Goal: Information Seeking & Learning: Compare options

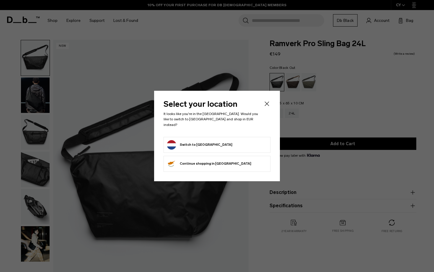
click at [241, 143] on form "Switch to Netherlands" at bounding box center [217, 144] width 100 height 9
click at [197, 143] on button "Switch to Netherlands" at bounding box center [200, 144] width 66 height 9
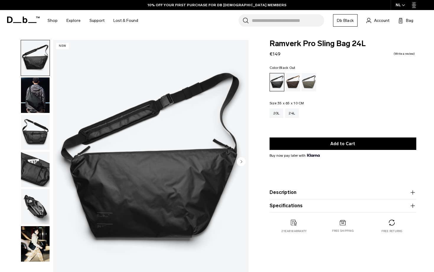
click at [31, 101] on img "button" at bounding box center [35, 94] width 29 height 35
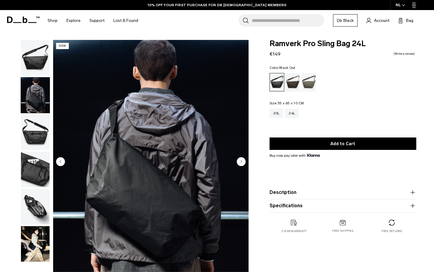
click at [30, 131] on img "button" at bounding box center [35, 132] width 29 height 35
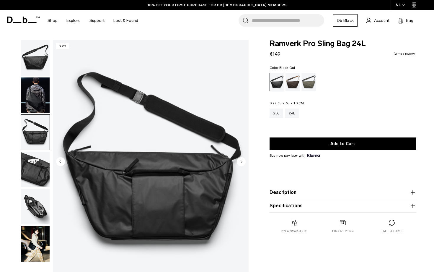
click at [31, 159] on img "button" at bounding box center [35, 168] width 29 height 35
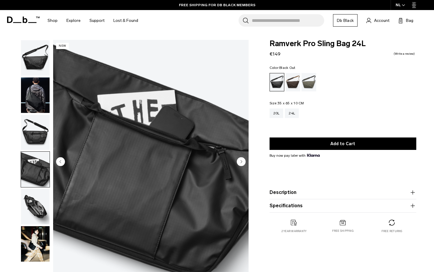
click at [35, 206] on img "button" at bounding box center [35, 206] width 29 height 35
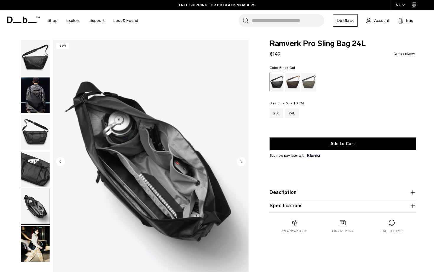
click at [32, 239] on img "button" at bounding box center [35, 243] width 29 height 35
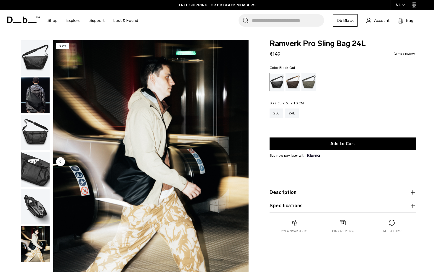
click at [37, 74] on img "button" at bounding box center [35, 57] width 29 height 35
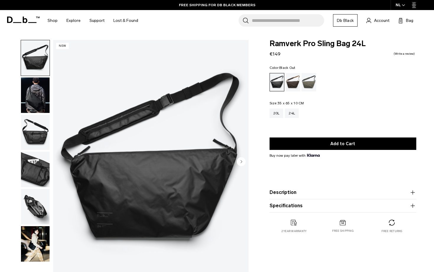
click at [36, 103] on img "button" at bounding box center [35, 94] width 29 height 35
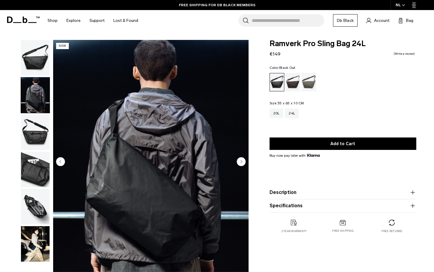
click at [38, 138] on img "button" at bounding box center [35, 132] width 29 height 35
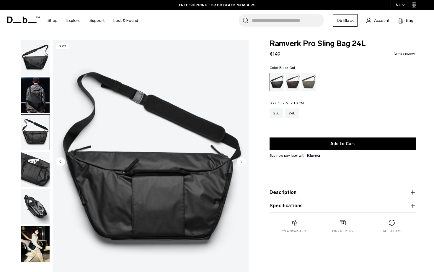
click at [36, 171] on img "button" at bounding box center [35, 168] width 29 height 35
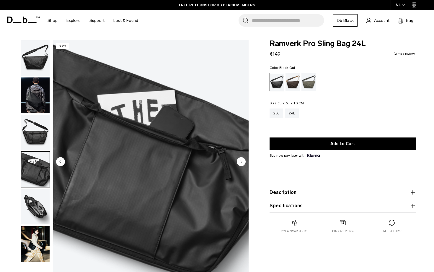
click at [36, 202] on img "button" at bounding box center [35, 206] width 29 height 35
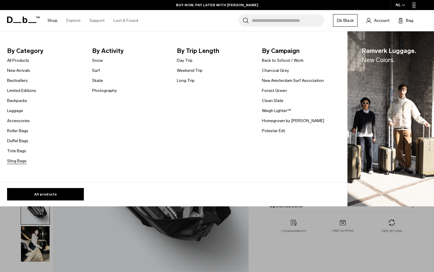
click at [14, 161] on link "Sling Bags" at bounding box center [16, 161] width 19 height 6
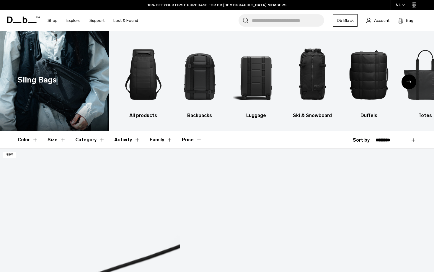
click at [293, 22] on input "Search for Bags, Luggage..." at bounding box center [288, 20] width 72 height 12
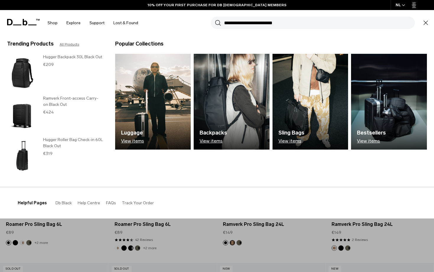
scroll to position [55, 0]
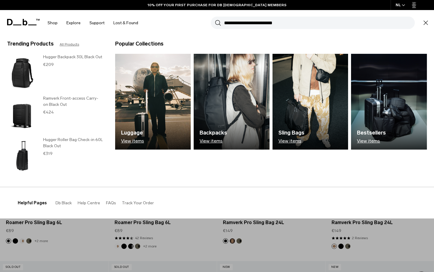
click at [268, 36] on section "BUY NOW, PAY LATER WITH KLARNA 10% OFF YOUR FIRST PURCHASE FOR DB BLACK MEMBERS…" at bounding box center [217, 18] width 434 height 36
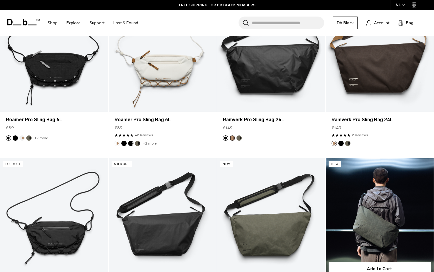
scroll to position [156, 0]
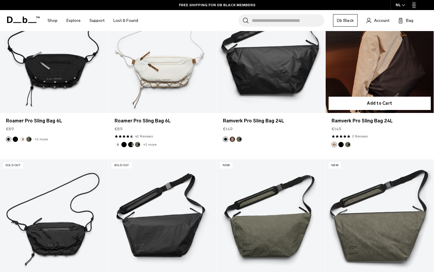
click at [369, 76] on link "Ramverk Pro Sling Bag 24L" at bounding box center [380, 52] width 108 height 120
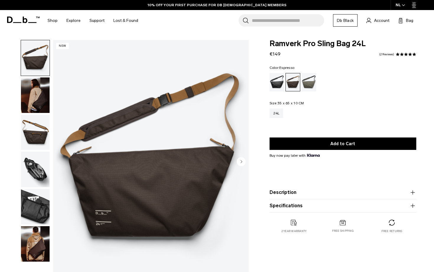
click at [241, 163] on circle "Next slide" at bounding box center [241, 161] width 9 height 9
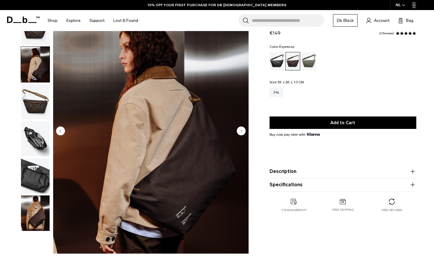
scroll to position [31, 0]
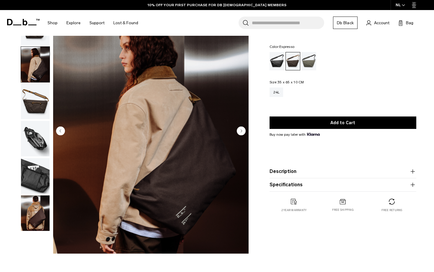
click at [242, 129] on circle "Next slide" at bounding box center [241, 130] width 9 height 9
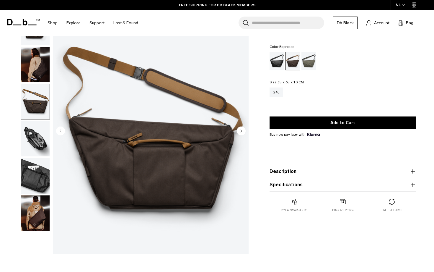
click at [241, 129] on circle "Next slide" at bounding box center [241, 130] width 9 height 9
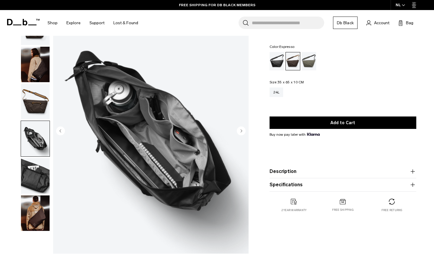
click at [137, 153] on img "4 / 6" at bounding box center [150, 131] width 195 height 244
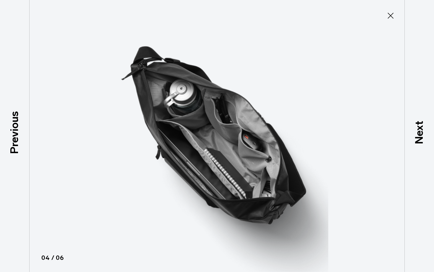
click at [393, 13] on icon at bounding box center [390, 15] width 9 height 9
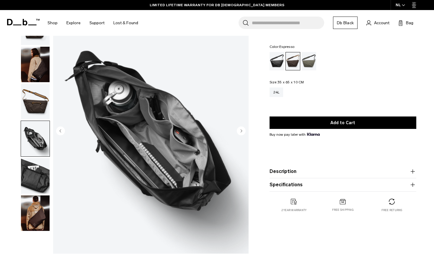
click at [241, 130] on circle "Next slide" at bounding box center [241, 130] width 9 height 9
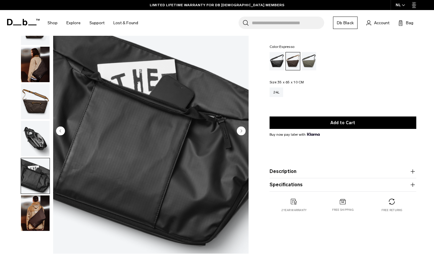
click at [241, 129] on circle "Next slide" at bounding box center [241, 130] width 9 height 9
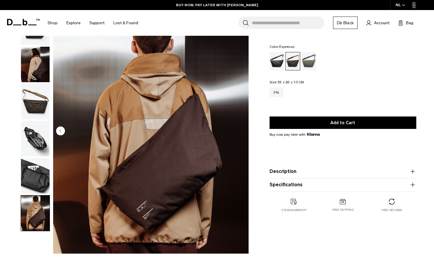
click at [241, 129] on img "6 / 6" at bounding box center [150, 131] width 195 height 244
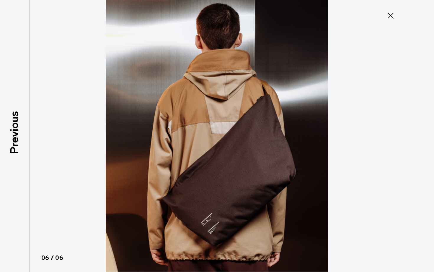
click at [392, 18] on icon at bounding box center [390, 15] width 9 height 9
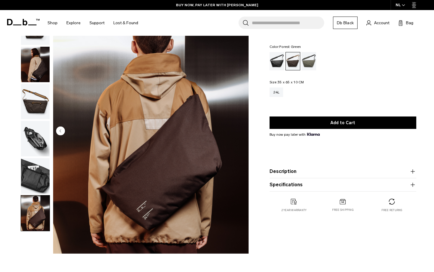
click at [311, 63] on div "Forest Green" at bounding box center [308, 61] width 15 height 18
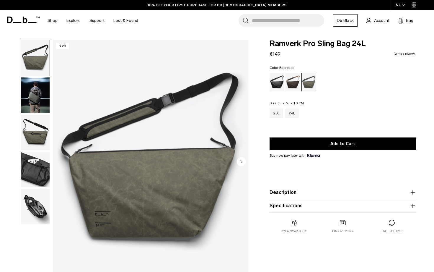
click at [295, 79] on div "Espresso" at bounding box center [293, 82] width 15 height 18
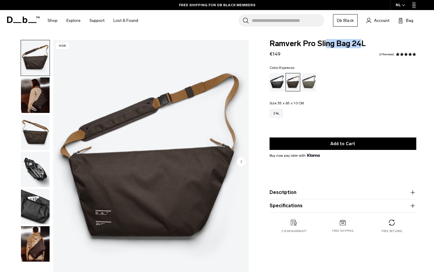
drag, startPoint x: 363, startPoint y: 43, endPoint x: 327, endPoint y: 42, distance: 35.7
click at [327, 42] on span "Ramverk Pro Sling Bag 24L" at bounding box center [343, 44] width 147 height 8
drag, startPoint x: 373, startPoint y: 43, endPoint x: 263, endPoint y: 40, distance: 110.2
click at [263, 40] on div "Ramverk Pro Sling Bag 24L €149 5.0 star rating 2 Reviews Color: Espresso Out of…" at bounding box center [343, 142] width 182 height 205
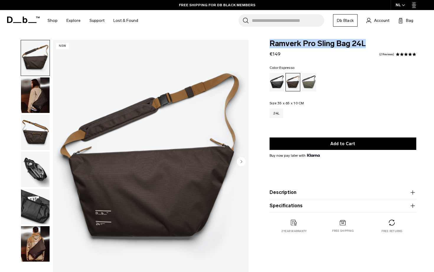
copy span "Ramverk Pro Sling Bag 24L"
